Goal: Task Accomplishment & Management: Use online tool/utility

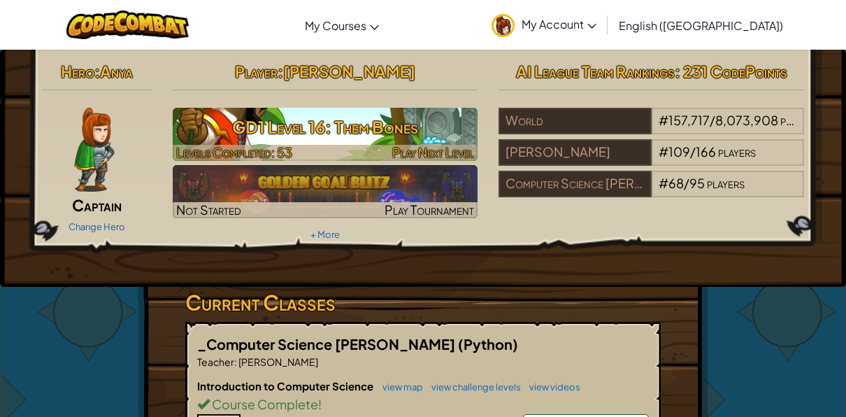
click at [328, 132] on h3 "GD1 Level 16: Them Bones" at bounding box center [326, 126] width 306 height 31
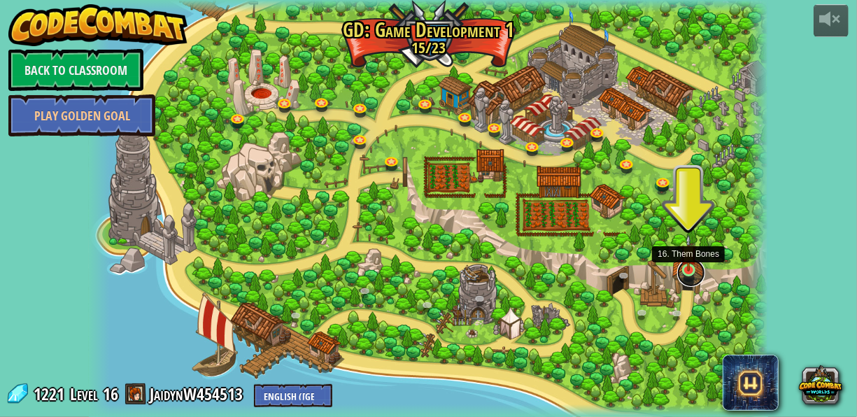
click at [689, 272] on link at bounding box center [691, 273] width 28 height 28
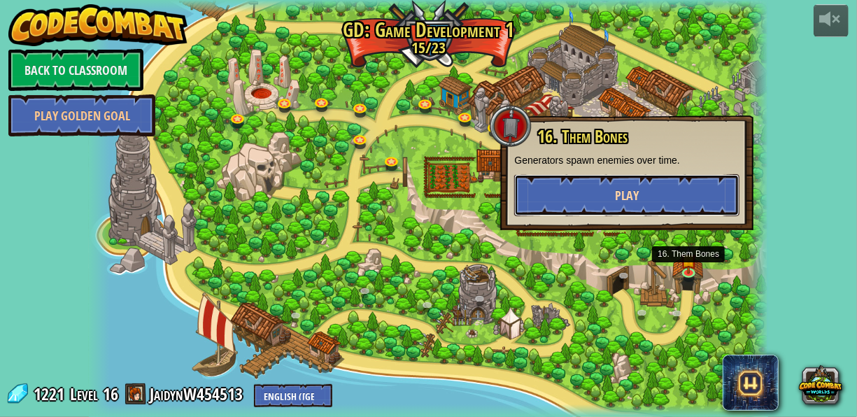
click at [644, 201] on button "Play" at bounding box center [626, 195] width 225 height 42
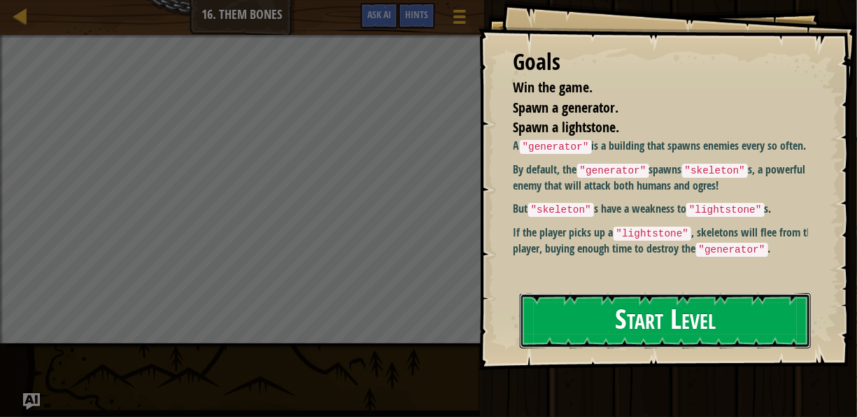
click at [639, 331] on button "Start Level" at bounding box center [665, 320] width 291 height 55
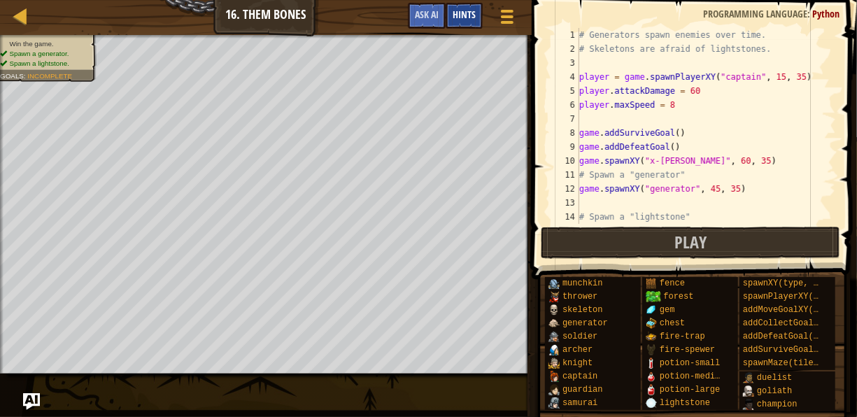
click at [454, 11] on span "Hints" at bounding box center [463, 14] width 23 height 13
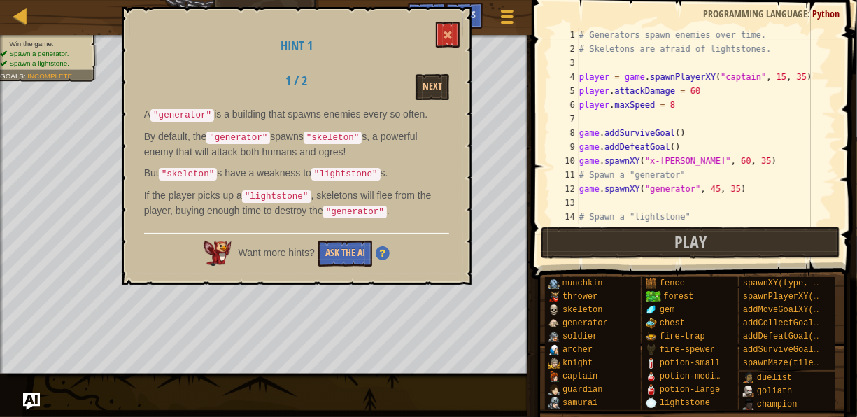
click at [410, 234] on div "Want more hints? Ask the AI" at bounding box center [296, 250] width 305 height 34
click at [446, 85] on button "Next" at bounding box center [432, 87] width 34 height 26
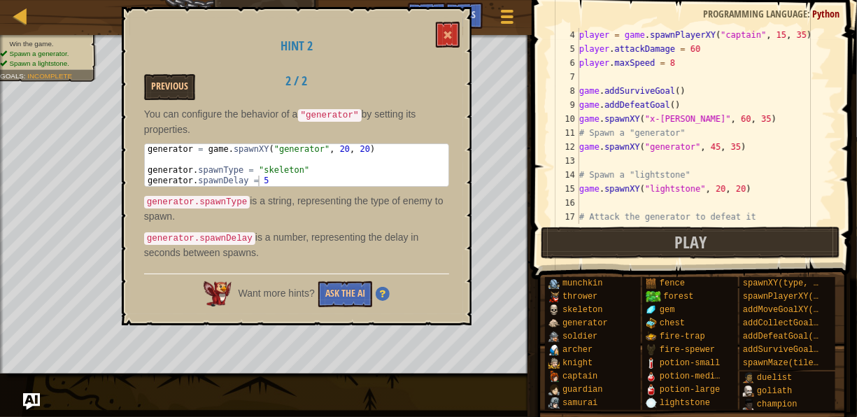
scroll to position [84, 0]
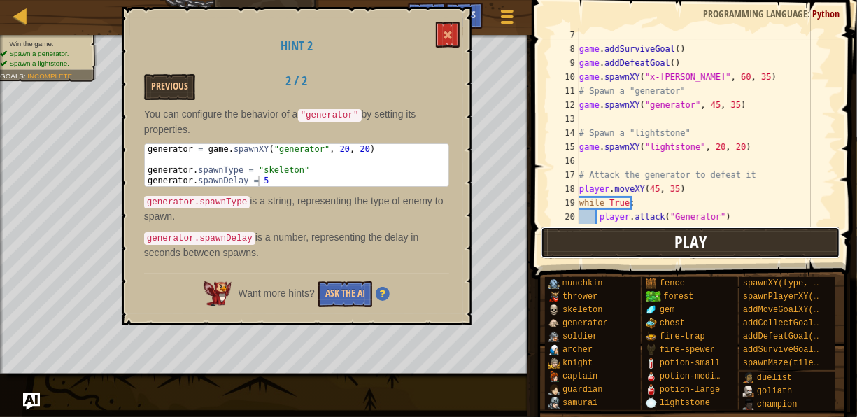
click at [636, 240] on button "Play" at bounding box center [690, 243] width 299 height 32
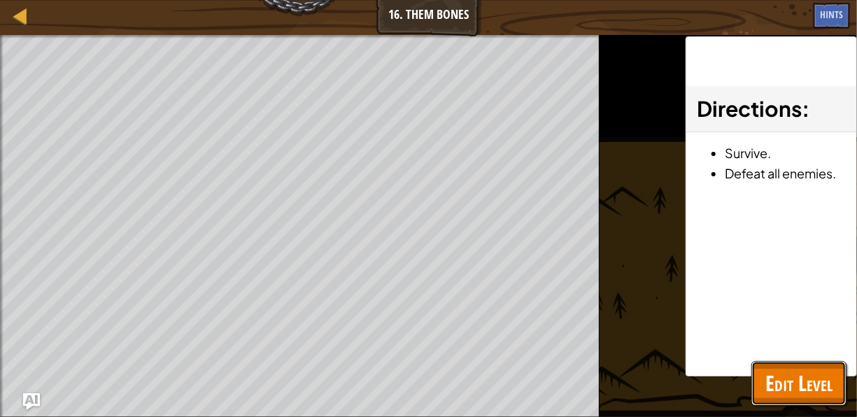
click at [796, 387] on span "Edit Level" at bounding box center [798, 383] width 67 height 29
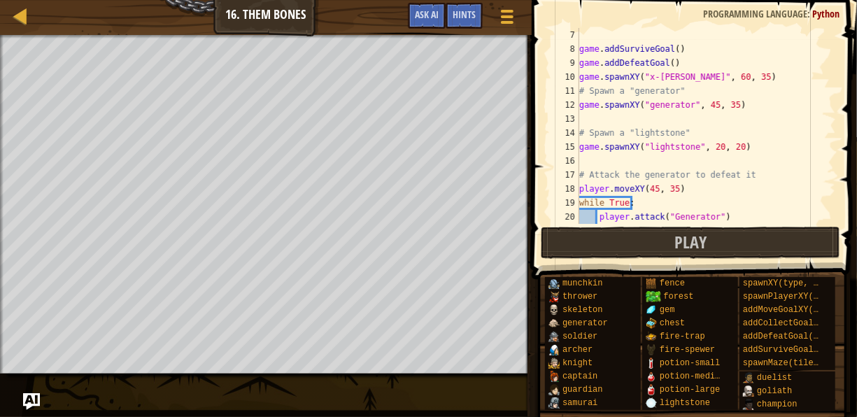
scroll to position [112, 0]
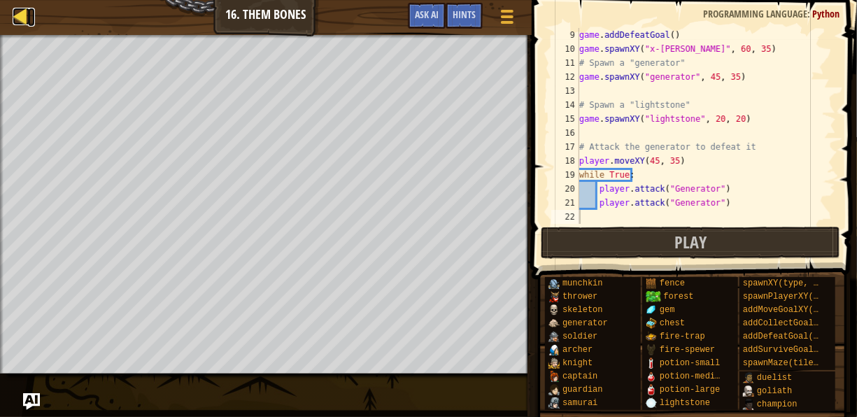
click at [25, 17] on div at bounding box center [21, 16] width 17 height 17
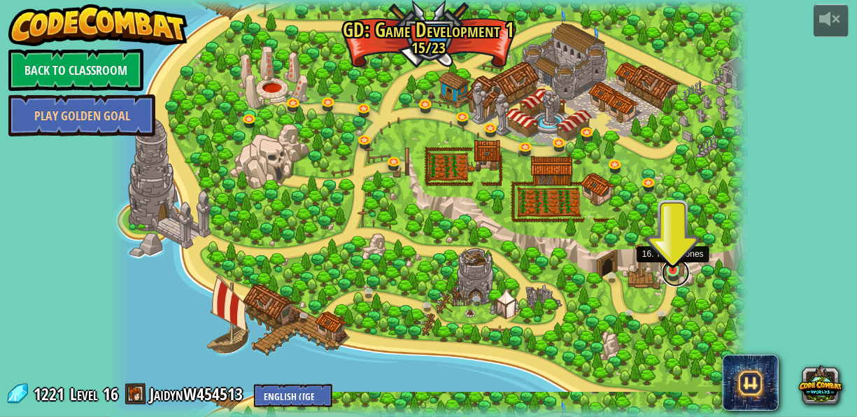
click at [668, 273] on link at bounding box center [676, 273] width 28 height 28
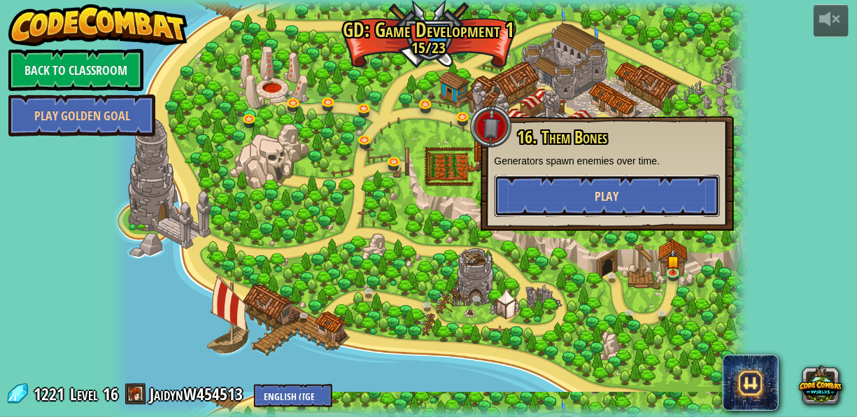
click at [633, 214] on button "Play" at bounding box center [606, 196] width 225 height 42
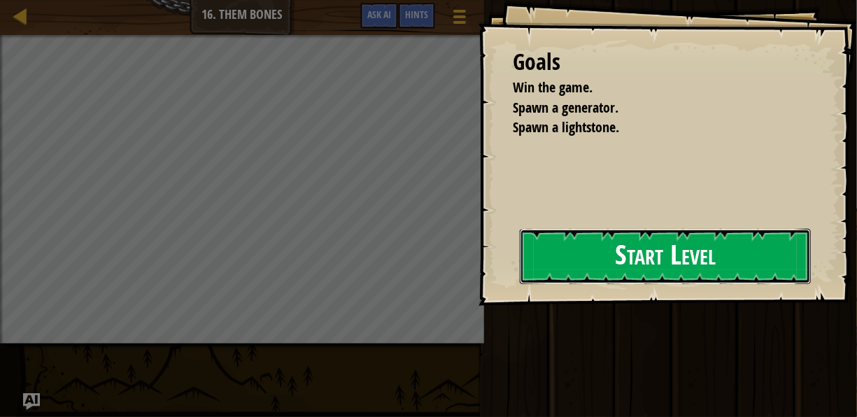
click at [520, 269] on button "Start Level" at bounding box center [665, 256] width 291 height 55
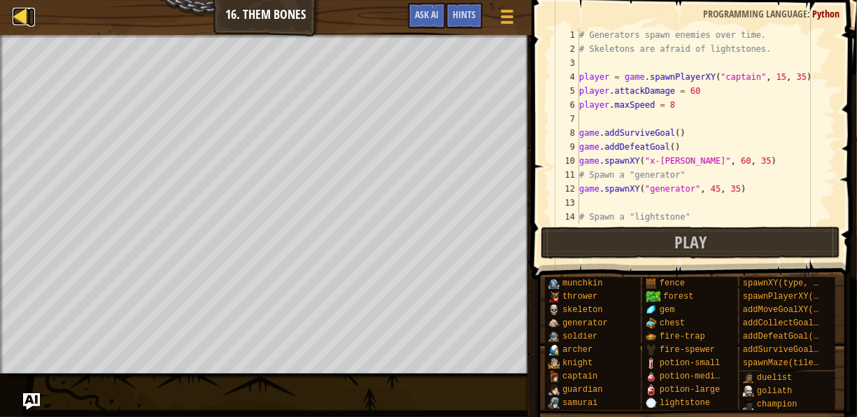
click at [30, 15] on link "Map" at bounding box center [31, 17] width 7 height 19
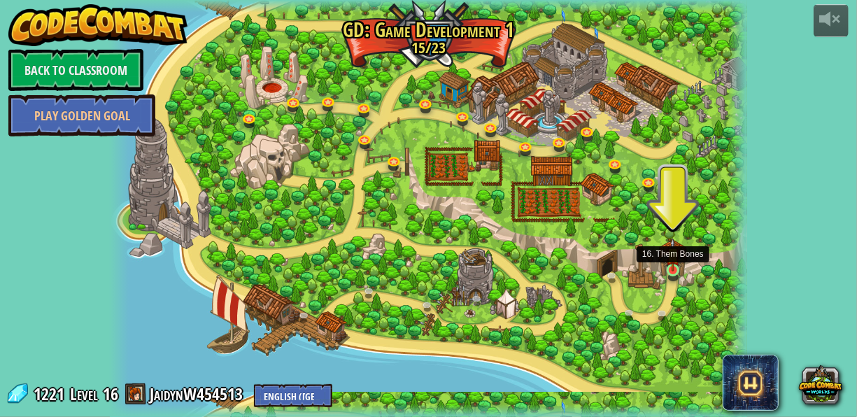
click at [669, 268] on img at bounding box center [673, 255] width 15 height 34
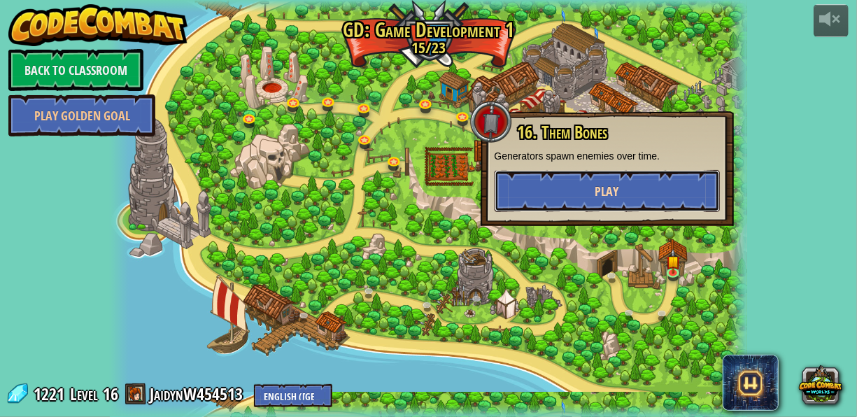
click at [594, 206] on button "Play" at bounding box center [606, 191] width 225 height 42
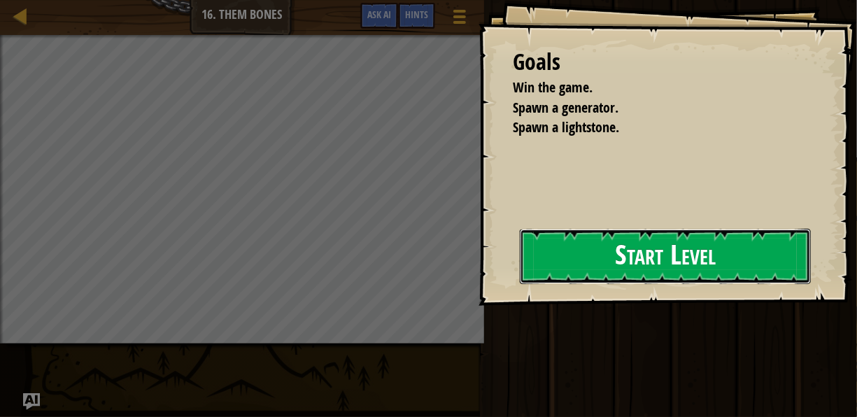
click at [650, 267] on button "Start Level" at bounding box center [665, 256] width 291 height 55
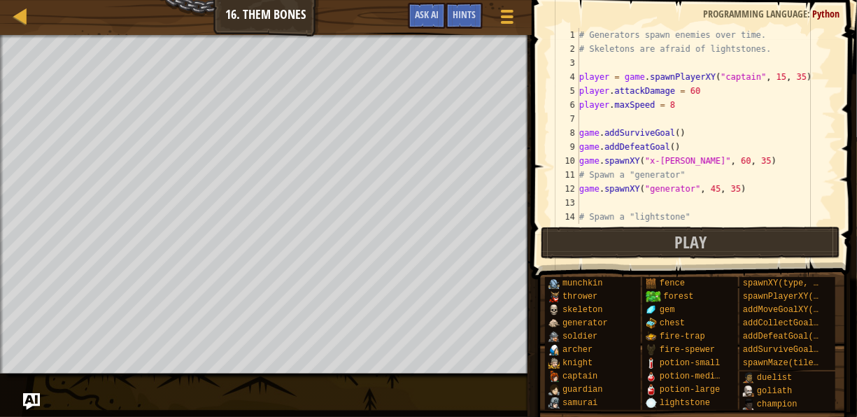
click at [633, 117] on div "# Generators spawn enemies over time. # Skeletons are afraid of lightstones. pl…" at bounding box center [700, 140] width 249 height 224
click at [588, 59] on div "# Generators spawn enemies over time. # Skeletons are afraid of lightstones. pl…" at bounding box center [700, 140] width 249 height 224
click at [694, 90] on div "# Generators spawn enemies over time. # Skeletons are afraid of lightstones. pl…" at bounding box center [700, 140] width 249 height 224
click at [719, 249] on button "Play" at bounding box center [690, 243] width 299 height 32
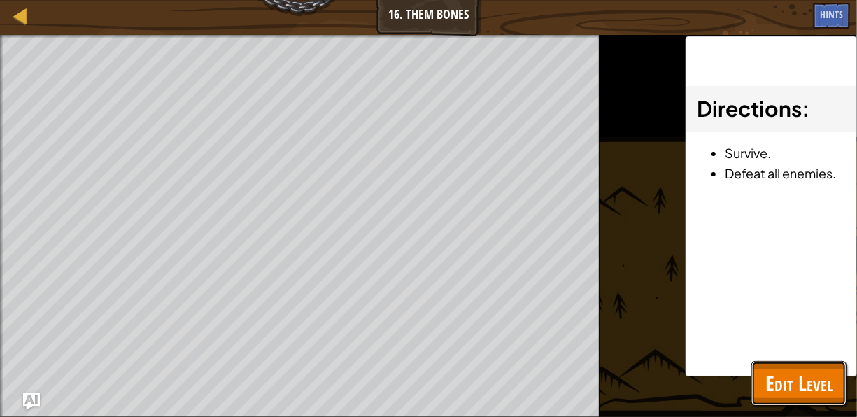
click at [808, 380] on span "Edit Level" at bounding box center [798, 383] width 67 height 29
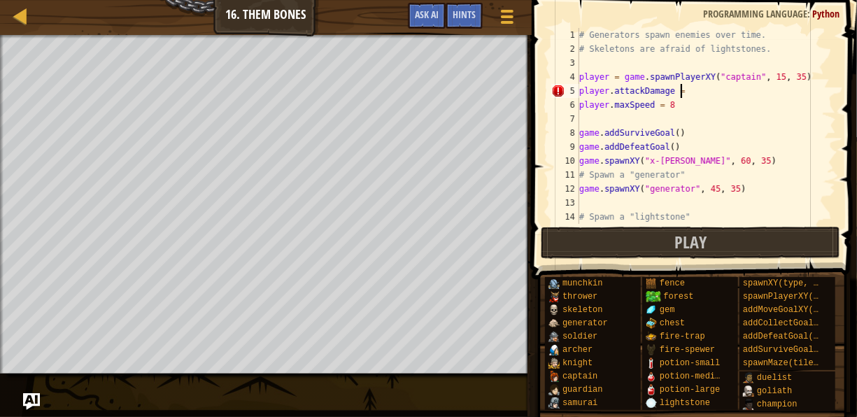
scroll to position [6, 8]
click at [735, 101] on div "# Generators spawn enemies over time. # Skeletons are afraid of lightstones. pl…" at bounding box center [700, 140] width 249 height 224
click at [697, 101] on div "# Generators spawn enemies over time. # Skeletons are afraid of lightstones. pl…" at bounding box center [700, 140] width 249 height 224
click at [697, 88] on div "# Generators spawn enemies over time. # Skeletons are afraid of lightstones. pl…" at bounding box center [700, 140] width 249 height 224
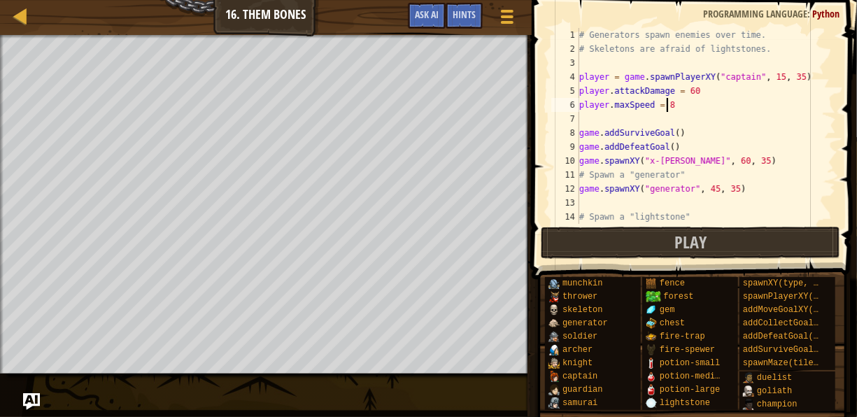
type textarea "player.attackDamage = 60"
click at [580, 88] on div "# Generators spawn enemies over time. # Skeletons are afraid of lightstones. pl…" at bounding box center [700, 140] width 249 height 224
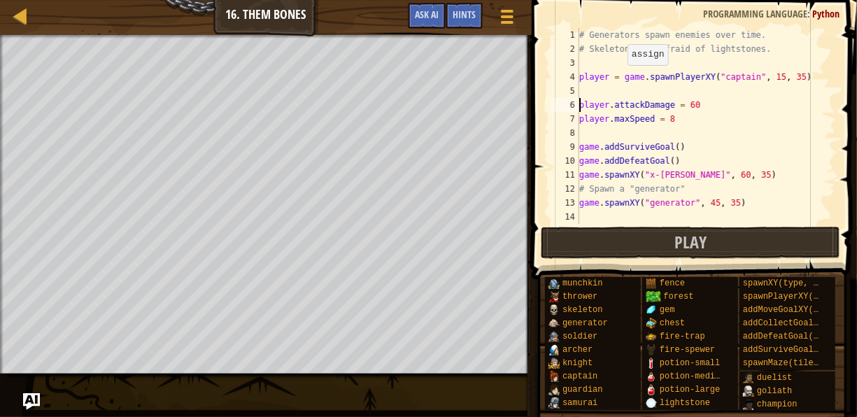
click at [620, 78] on div "# Generators spawn enemies over time. # Skeletons are afraid of lightstones. pl…" at bounding box center [700, 140] width 249 height 224
type textarea "player = game.spawnPlayerXY("captain", 15, 35)"
click at [618, 87] on div "# Generators spawn enemies over time. # Skeletons are afraid of lightstones. pl…" at bounding box center [700, 140] width 249 height 224
type textarea "g"
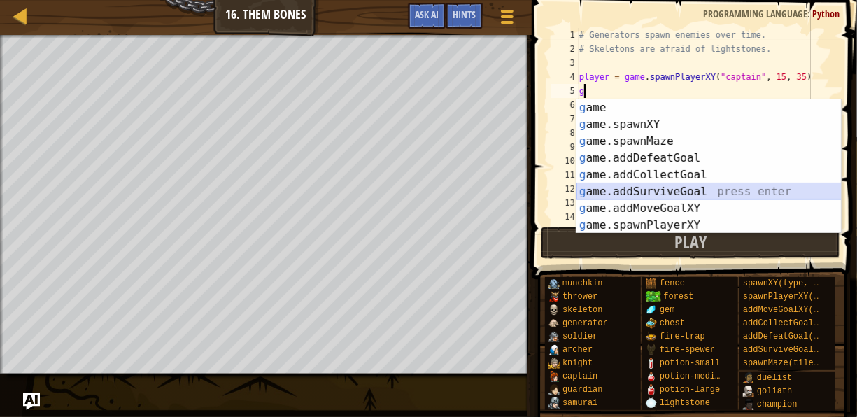
click at [706, 189] on div "g ame press enter g ame.spawnXY press enter g ame.spawnMaze press enter g ame.a…" at bounding box center [708, 183] width 265 height 168
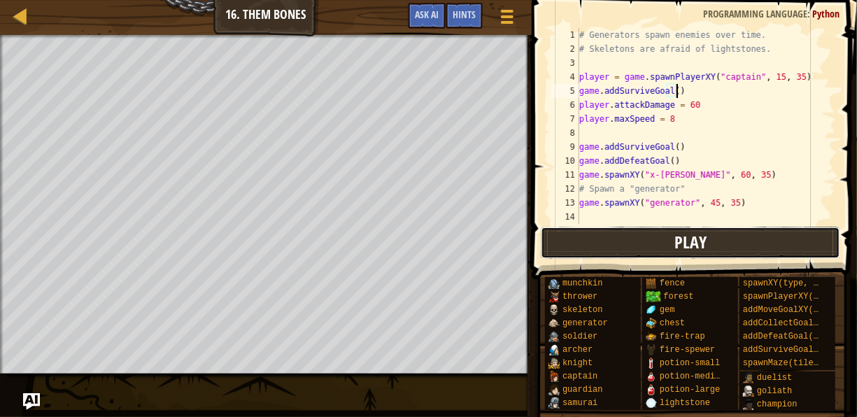
click at [729, 237] on button "Play" at bounding box center [690, 243] width 299 height 32
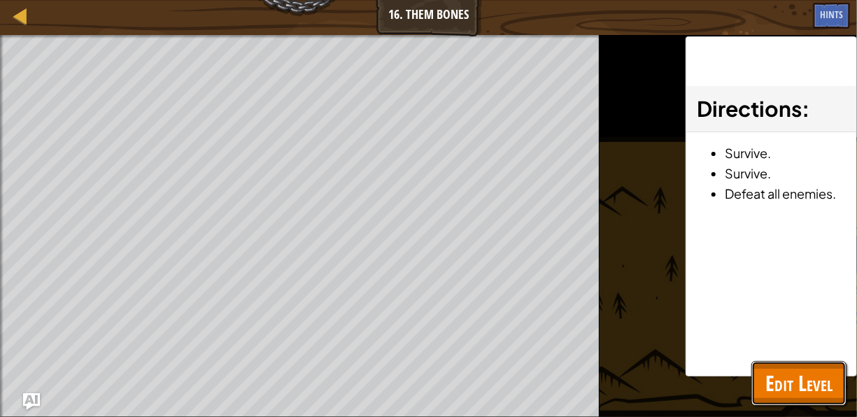
click at [783, 371] on span "Edit Level" at bounding box center [798, 383] width 67 height 29
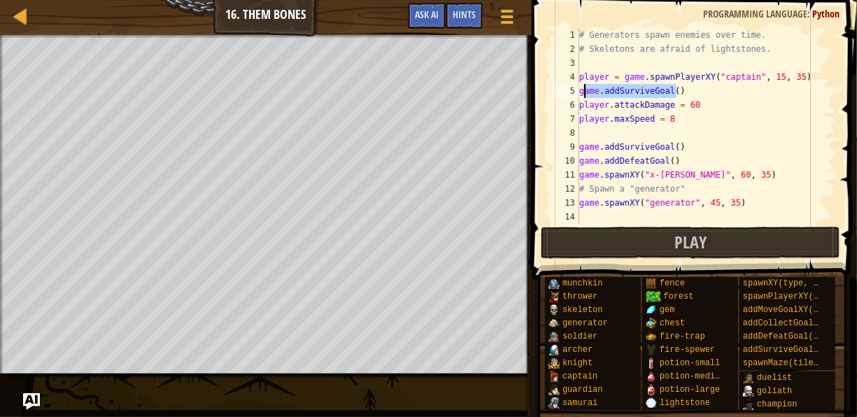
drag, startPoint x: 679, startPoint y: 95, endPoint x: 584, endPoint y: 96, distance: 95.1
click at [584, 96] on div "# Generators spawn enemies over time. # Skeletons are afraid of lightstones. pl…" at bounding box center [700, 140] width 249 height 224
type textarea "g"
type textarea "player = game.spawnPlayerXY("captain", 15, 35)"
